Goal: Communication & Community: Answer question/provide support

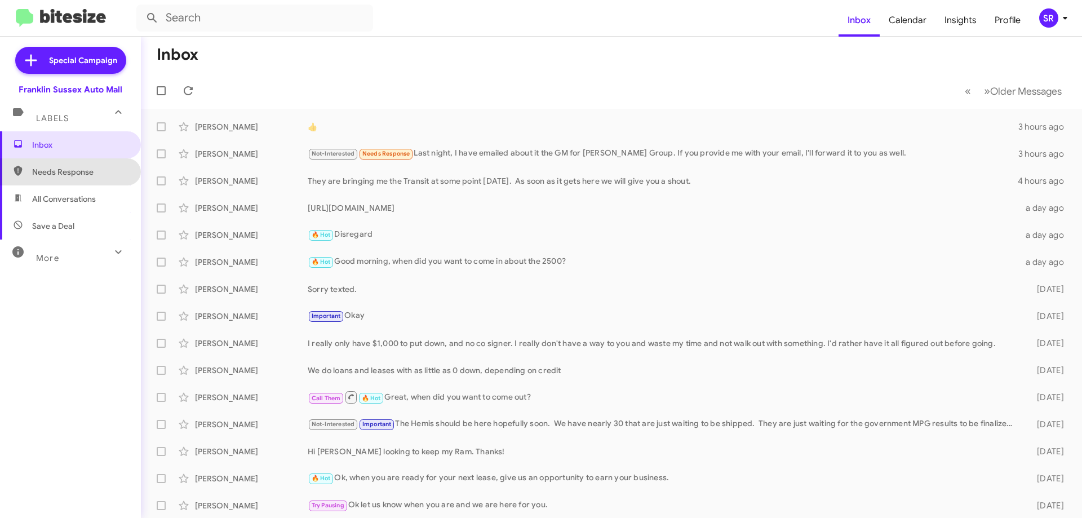
click at [73, 178] on span "Needs Response" at bounding box center [70, 171] width 141 height 27
type input "in:needs-response"
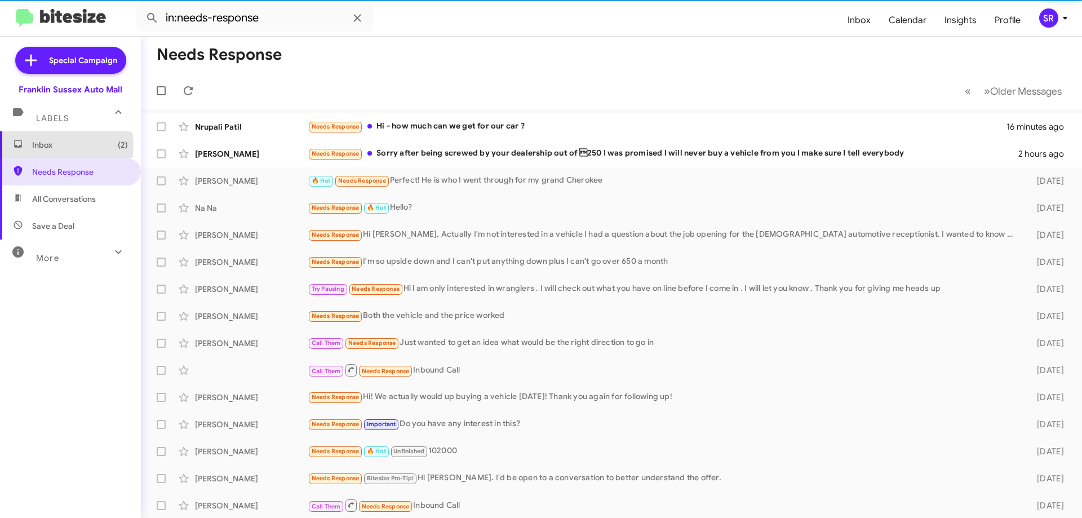
click at [44, 147] on span "Inbox (2)" at bounding box center [80, 144] width 96 height 11
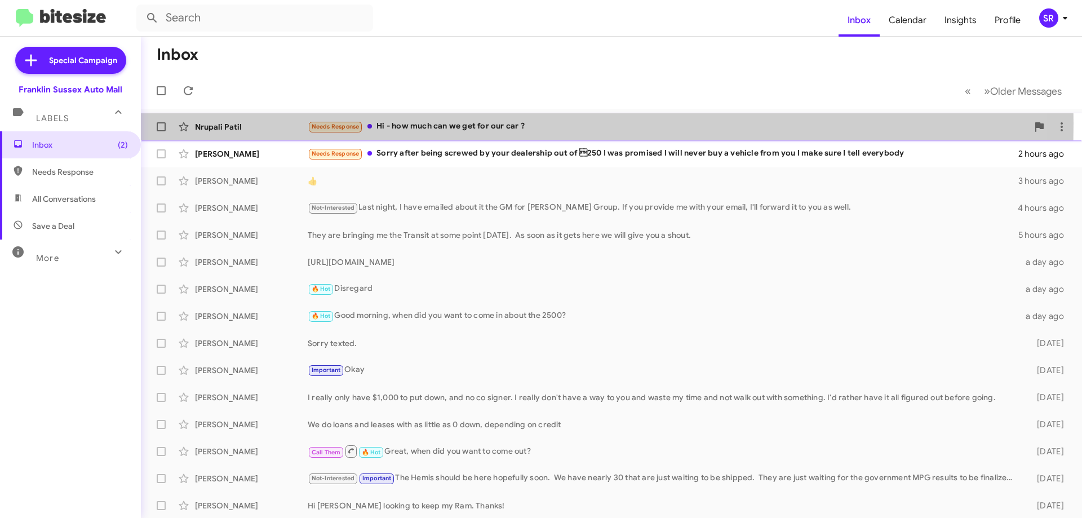
click at [416, 123] on div "Needs Response Hi - how much can we get for our car ?" at bounding box center [668, 126] width 720 height 13
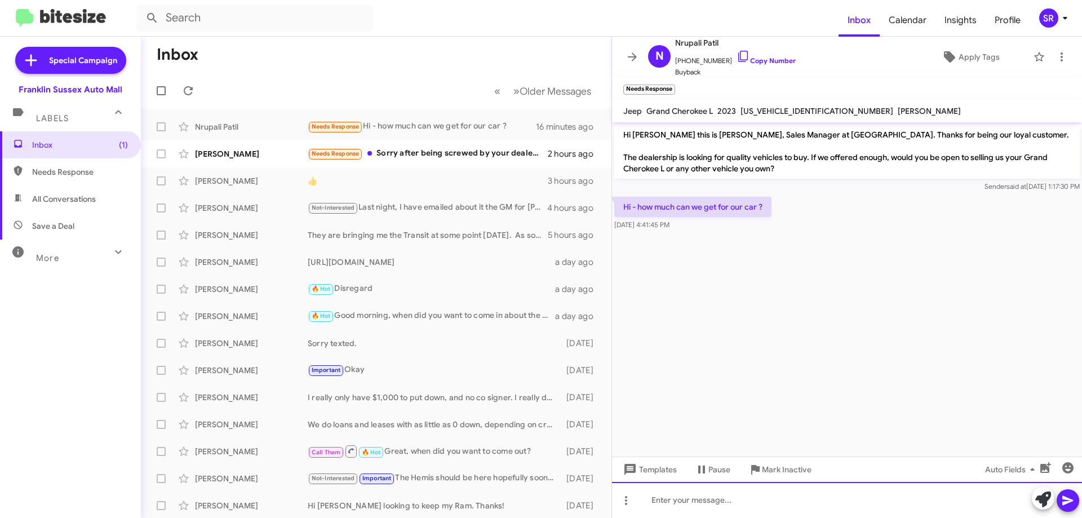
click at [728, 496] on div at bounding box center [847, 500] width 470 height 36
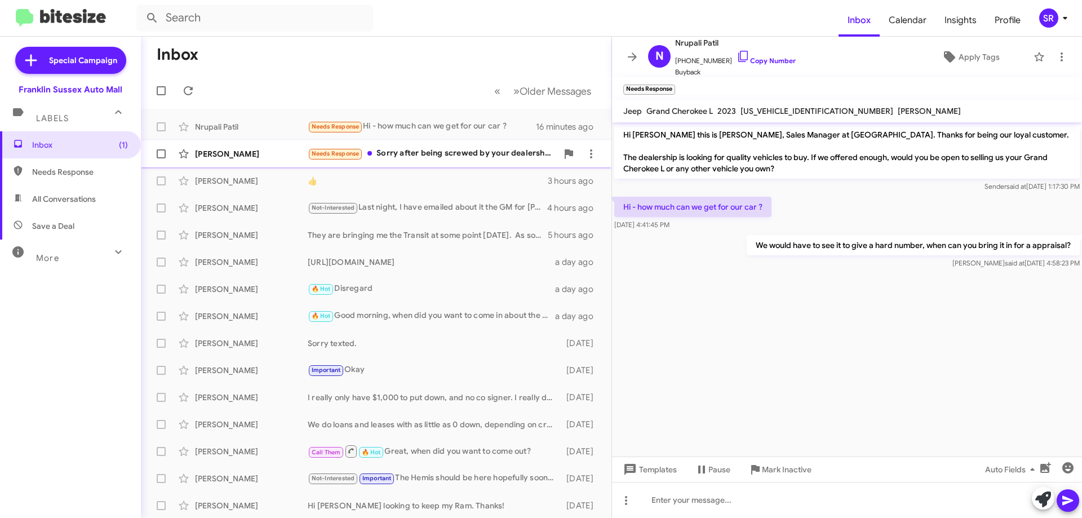
click at [467, 158] on div "Needs Response Sorry after being screwed by your dealership out of 250 I was p…" at bounding box center [433, 153] width 250 height 13
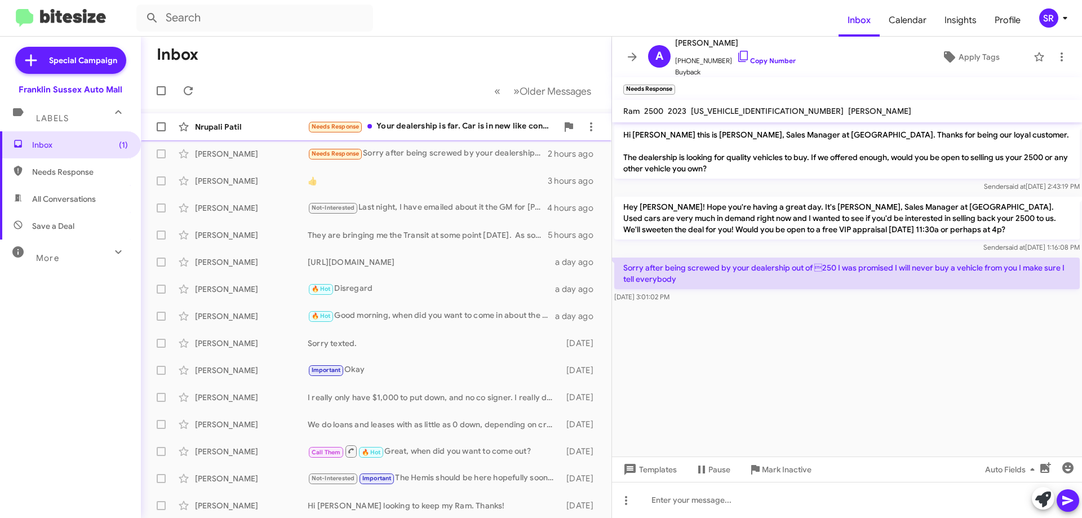
click at [445, 131] on div "Needs Response Your dealership is far. Car is in new like condition , no damage…" at bounding box center [433, 126] width 250 height 13
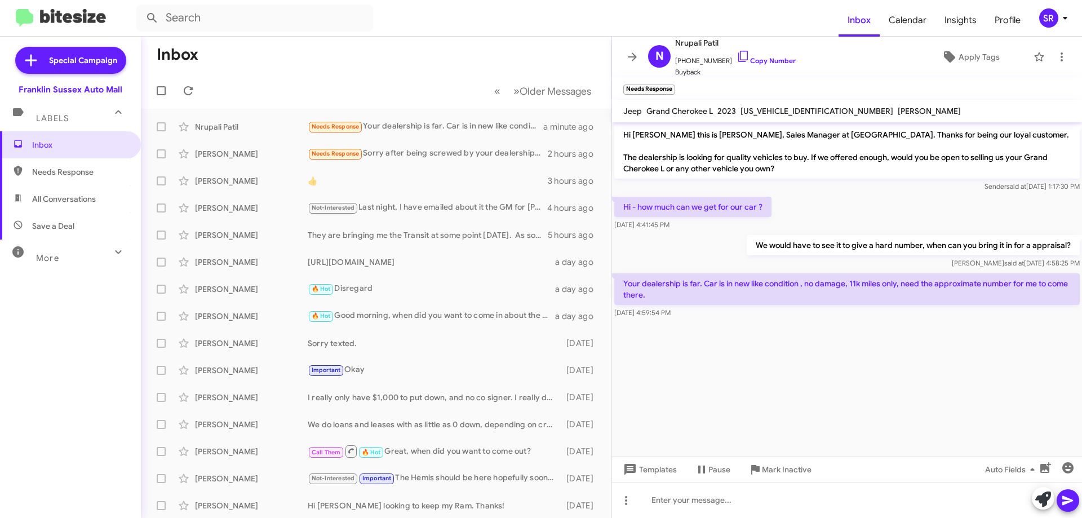
click at [787, 108] on span "[US_VEHICLE_IDENTIFICATION_NUMBER]" at bounding box center [816, 111] width 153 height 10
copy span "[US_VEHICLE_IDENTIFICATION_NUMBER]"
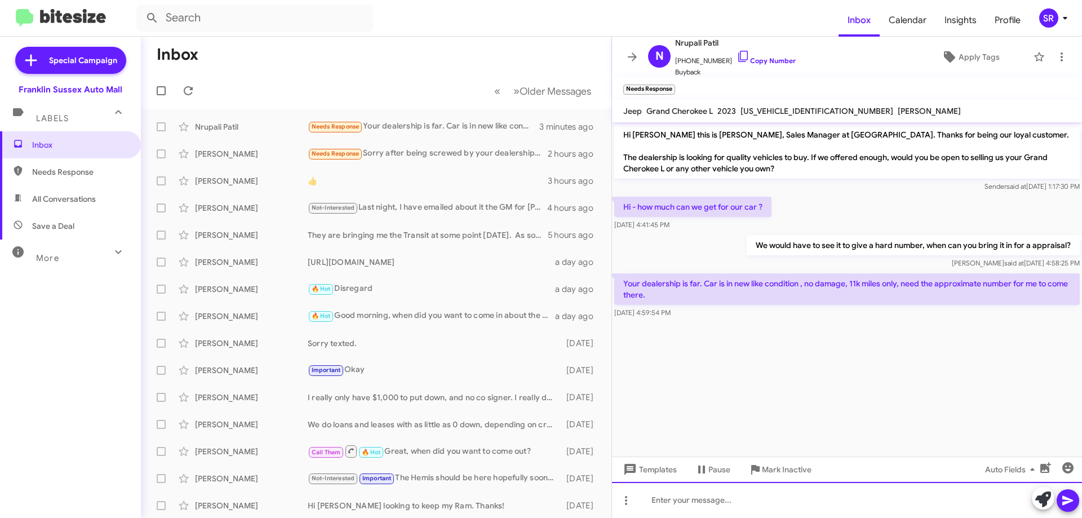
click at [739, 506] on div at bounding box center [847, 500] width 470 height 36
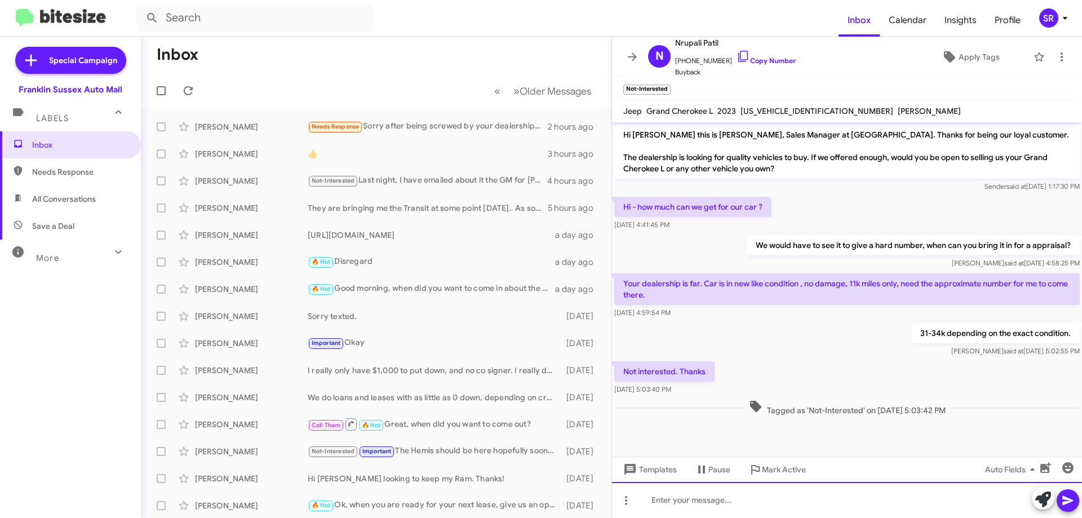
click at [724, 491] on div at bounding box center [847, 500] width 470 height 36
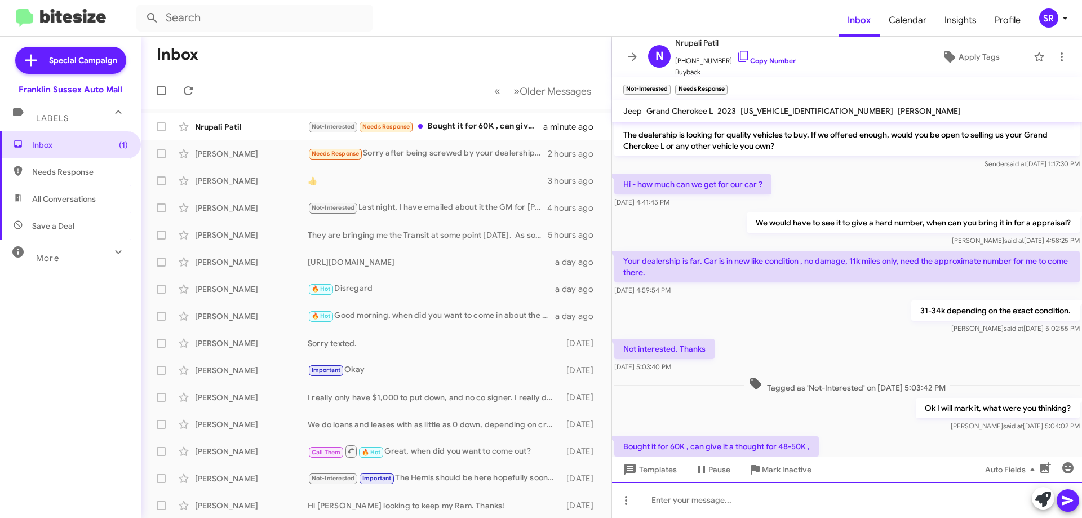
scroll to position [64, 0]
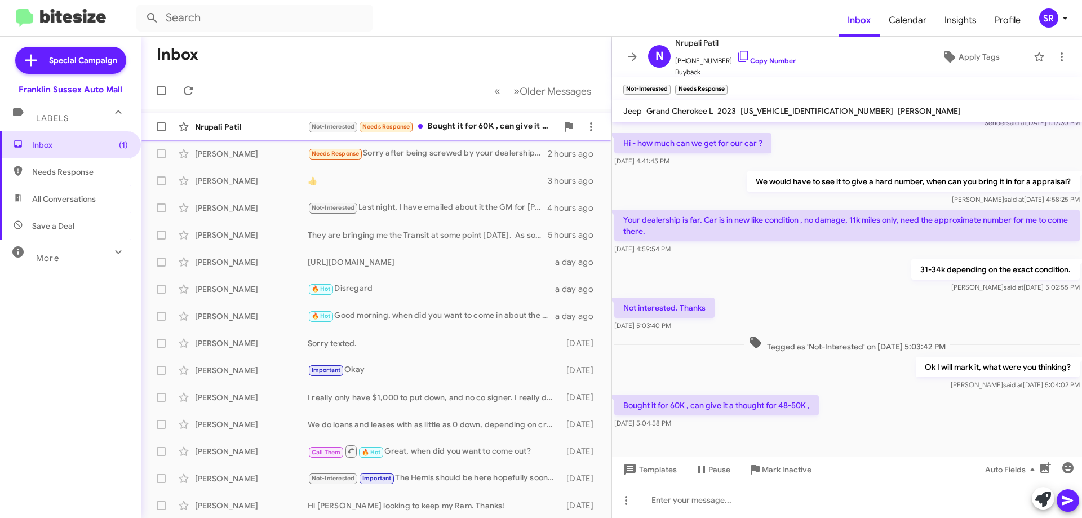
click at [446, 123] on div "Not-Interested Needs Response Bought it for 60K , can give it a thought for 48-…" at bounding box center [433, 126] width 250 height 13
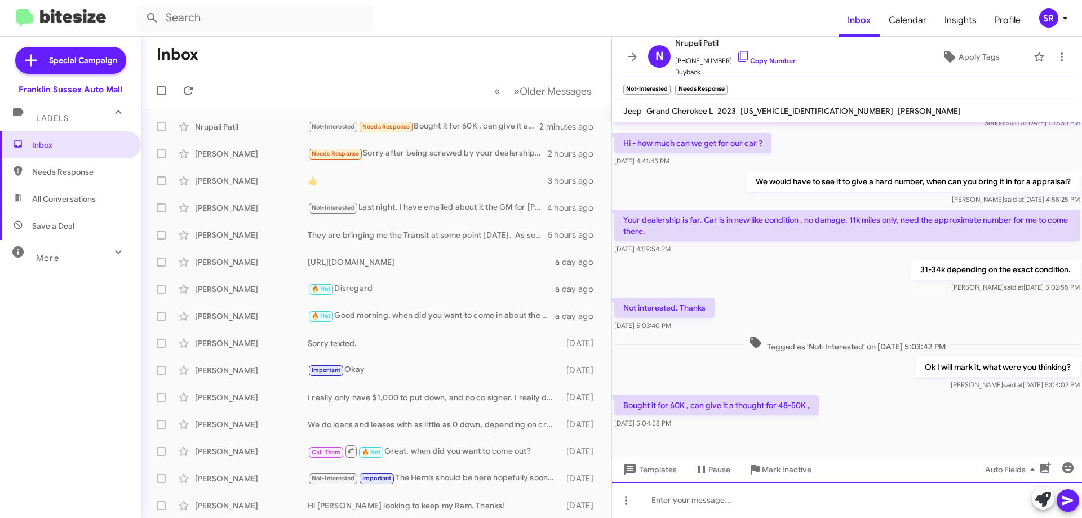
click at [771, 507] on div at bounding box center [847, 500] width 470 height 36
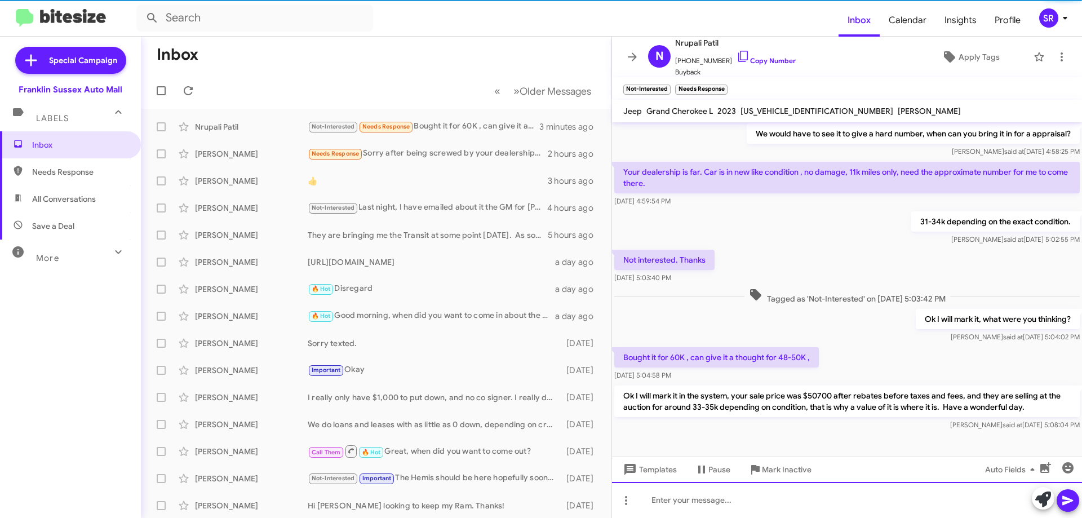
scroll to position [116, 0]
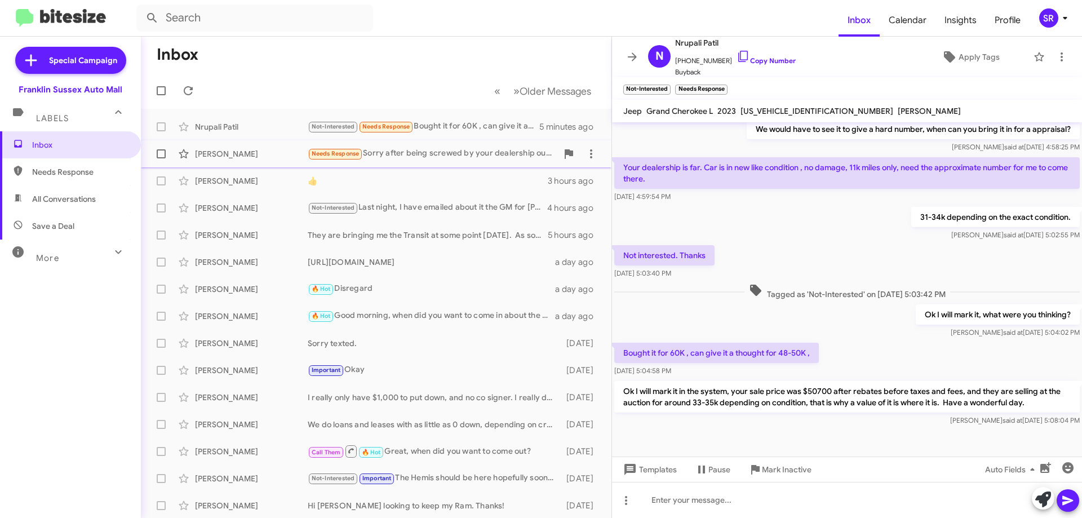
click at [429, 154] on div "Needs Response Sorry after being screwed by your dealership out of 250 I was p…" at bounding box center [433, 153] width 250 height 13
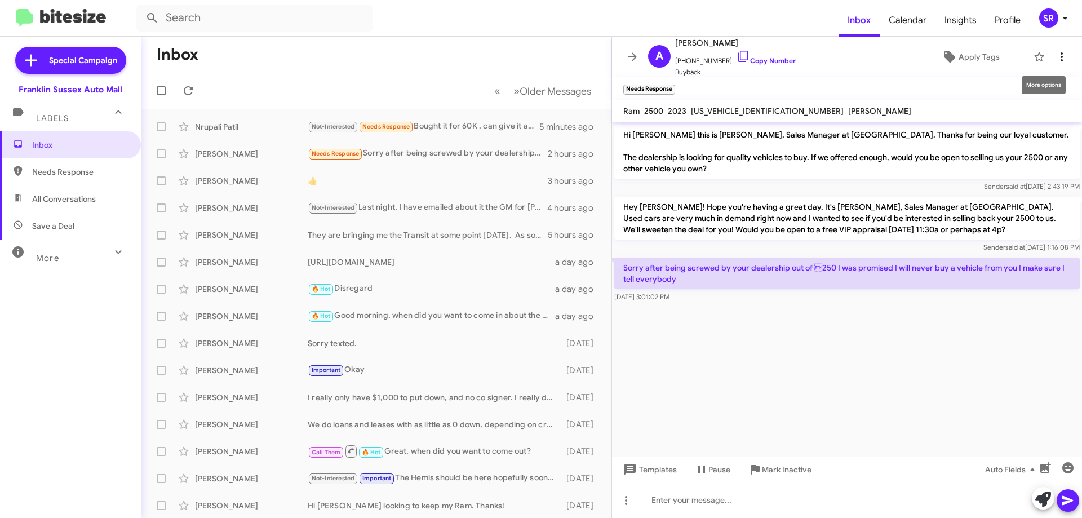
click at [1055, 59] on icon at bounding box center [1062, 57] width 14 height 14
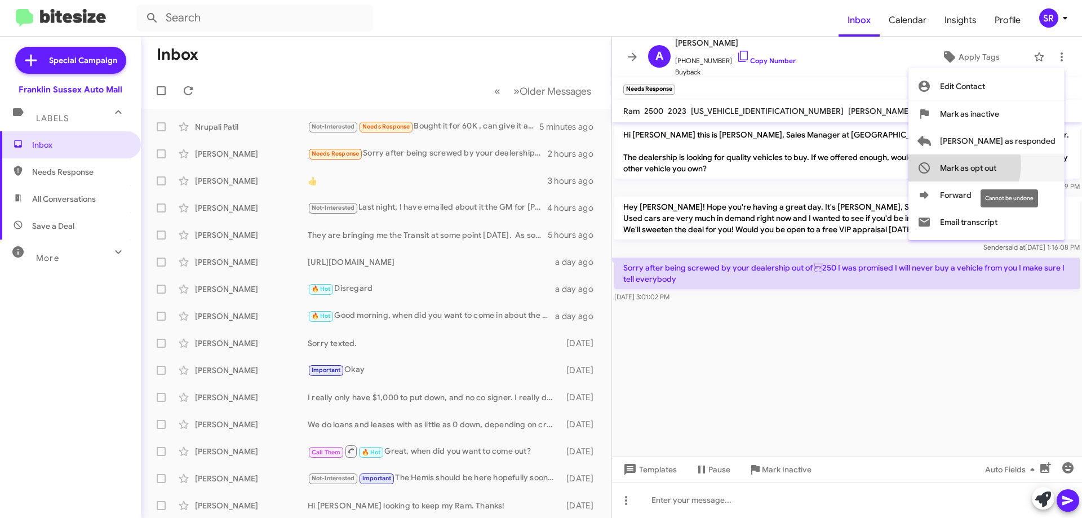
click at [996, 165] on span "Mark as opt out" at bounding box center [968, 167] width 56 height 27
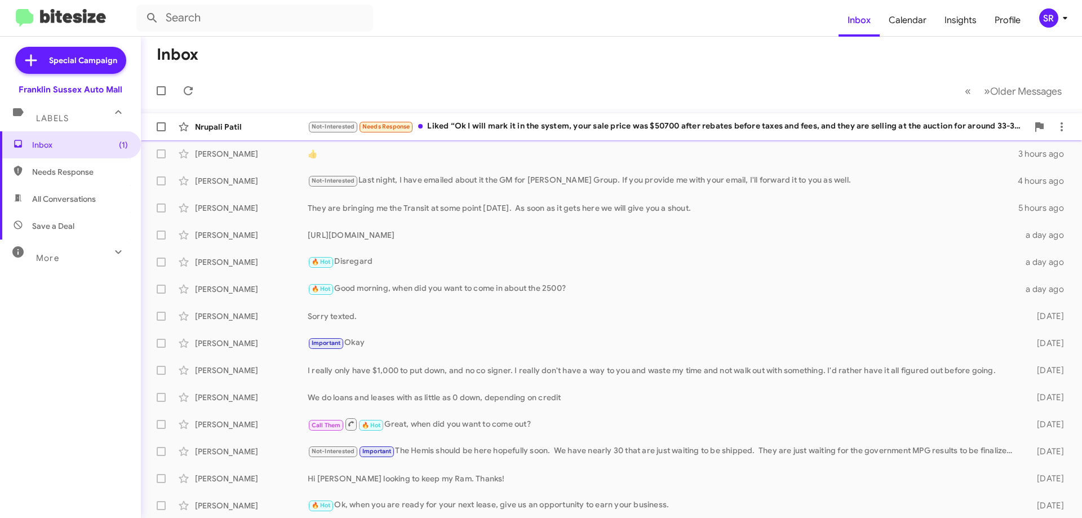
click at [517, 122] on div "Not-Interested Needs Response Liked “Ok I will mark it in the system, your sale…" at bounding box center [668, 126] width 720 height 13
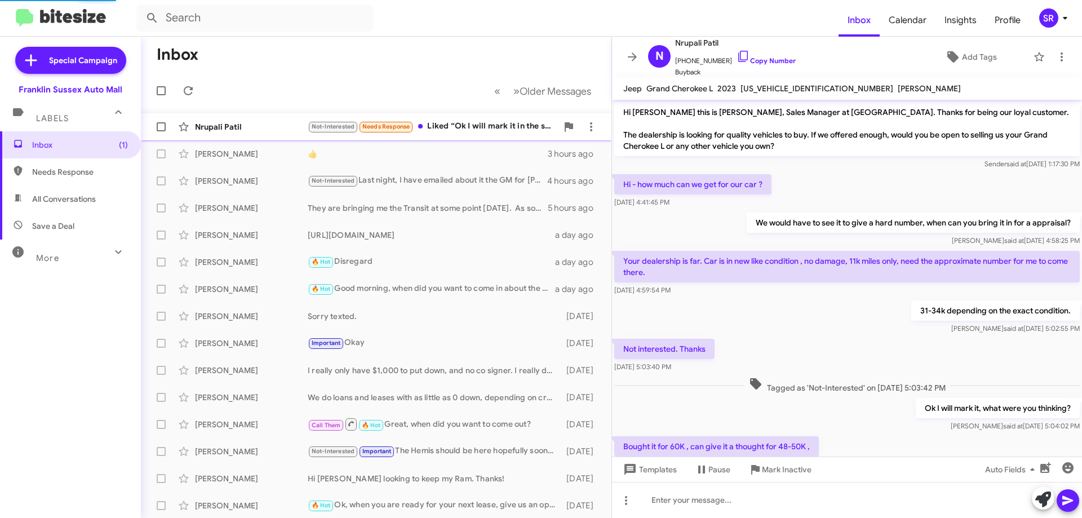
scroll to position [187, 0]
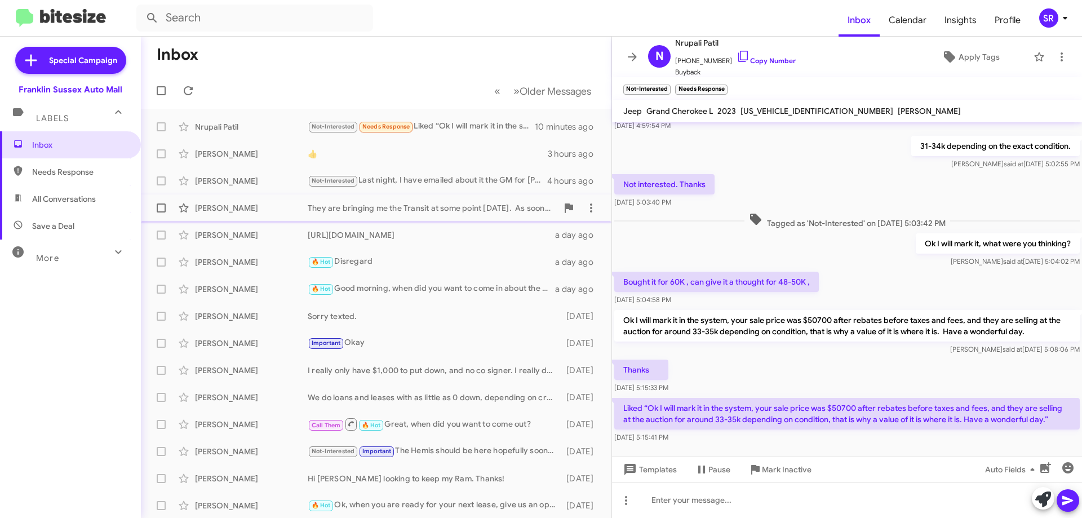
click at [432, 210] on div "They are bringing me the Transit at some point [DATE]. As soon as it gets here …" at bounding box center [433, 207] width 250 height 11
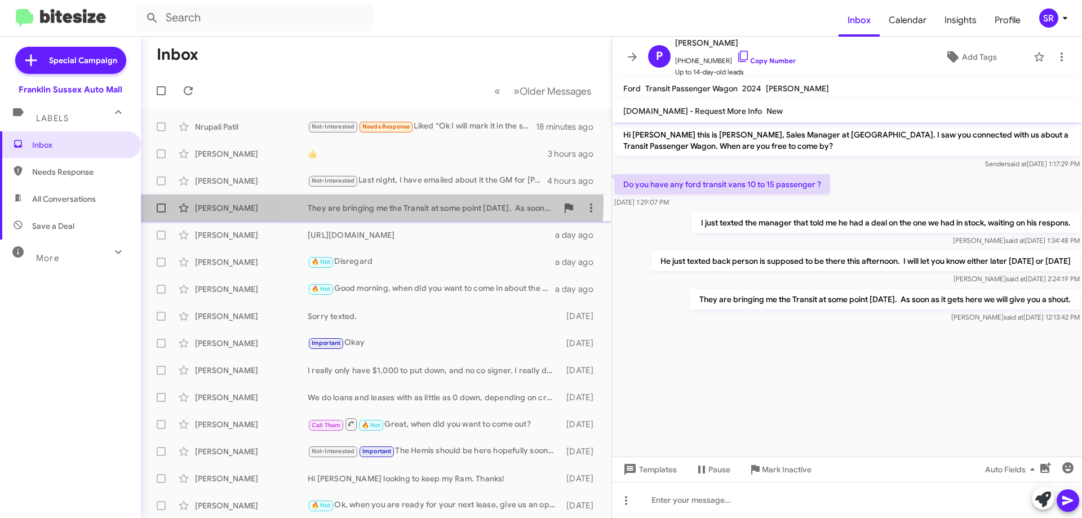
click at [369, 203] on div "They are bringing me the Transit at some point [DATE]. As soon as it gets here …" at bounding box center [433, 207] width 250 height 11
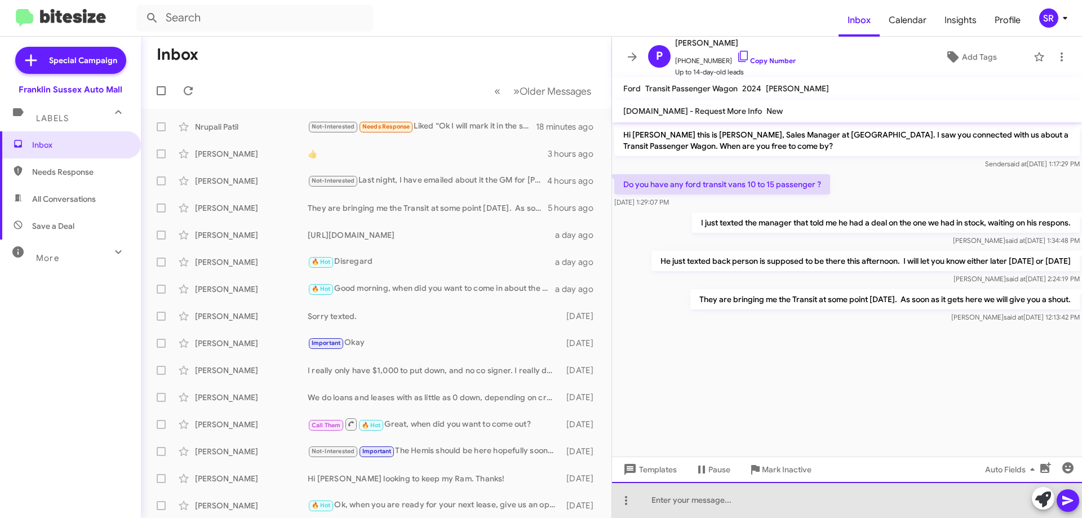
click at [710, 490] on div at bounding box center [847, 500] width 470 height 36
